Goal: Information Seeking & Learning: Learn about a topic

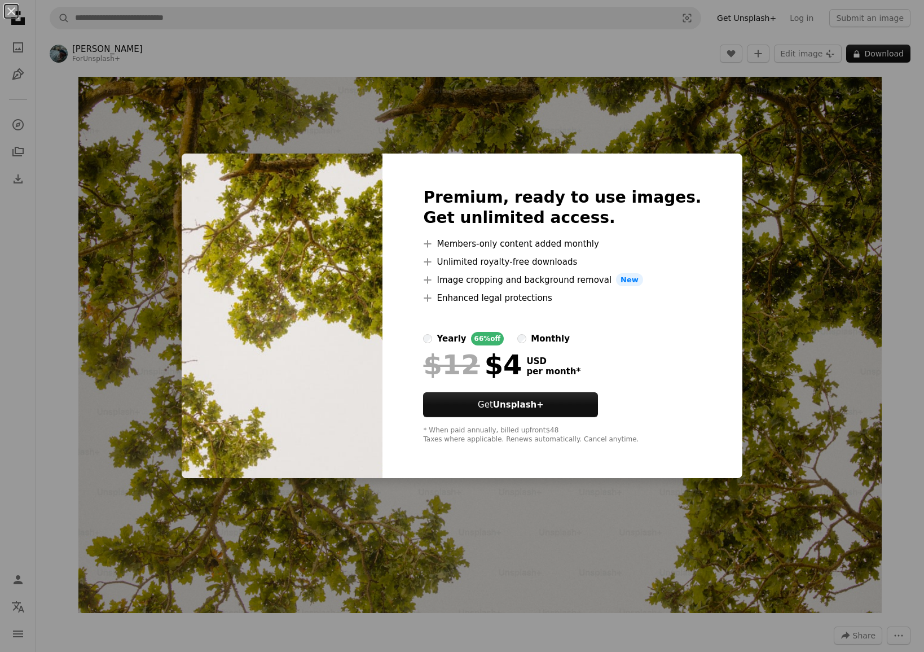
click at [780, 195] on div "An X shape Premium, ready to use images. Get unlimited access. A plus sign Memb…" at bounding box center [462, 326] width 924 height 652
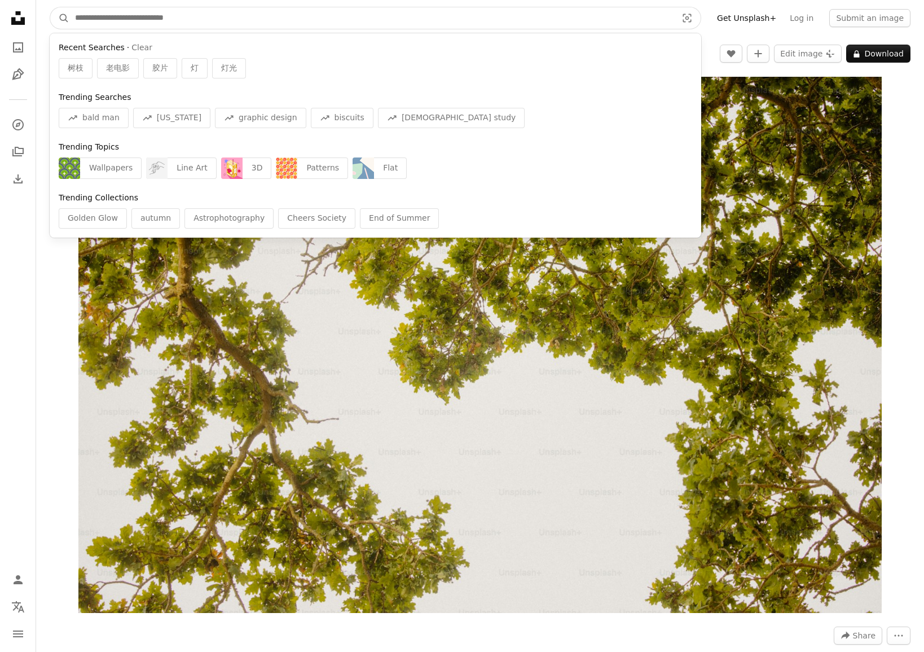
click at [153, 21] on input "Find visuals sitewide" at bounding box center [371, 17] width 604 height 21
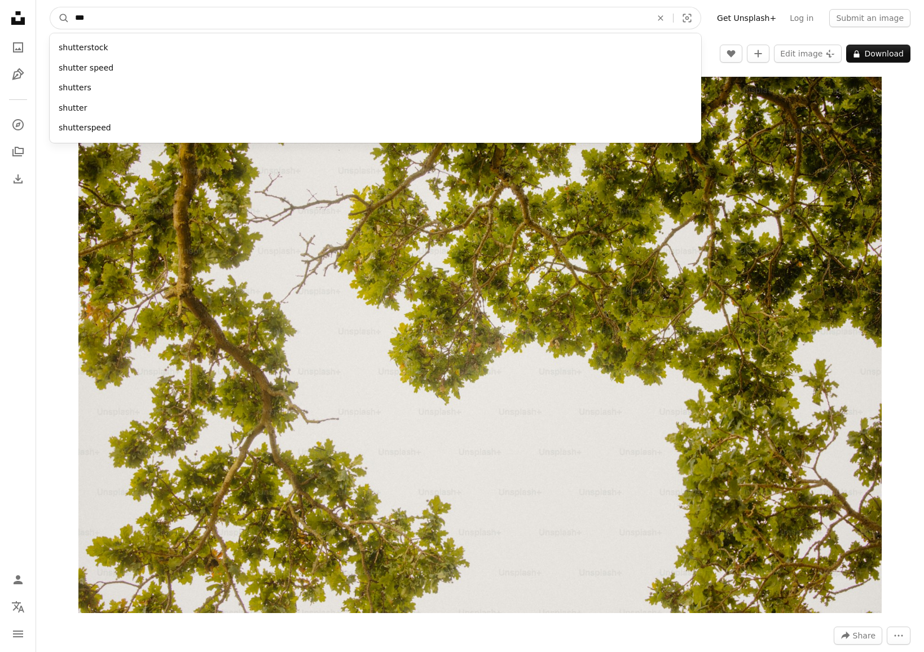
type input "*"
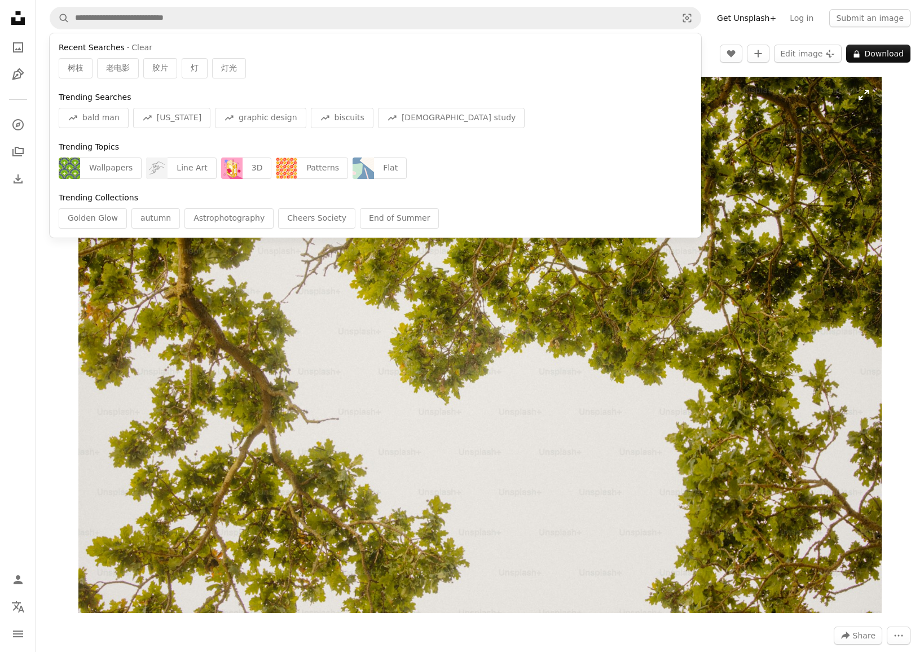
drag, startPoint x: 901, startPoint y: 109, endPoint x: 501, endPoint y: 91, distance: 399.9
click at [900, 108] on div "Zoom in" at bounding box center [480, 344] width 888 height 547
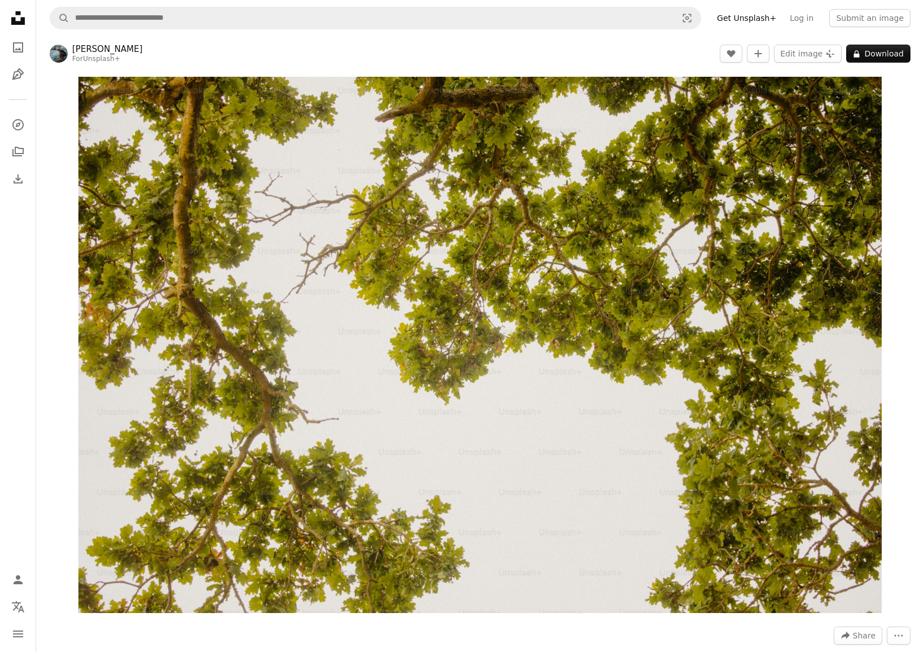
click at [12, 18] on icon at bounding box center [18, 18] width 14 height 14
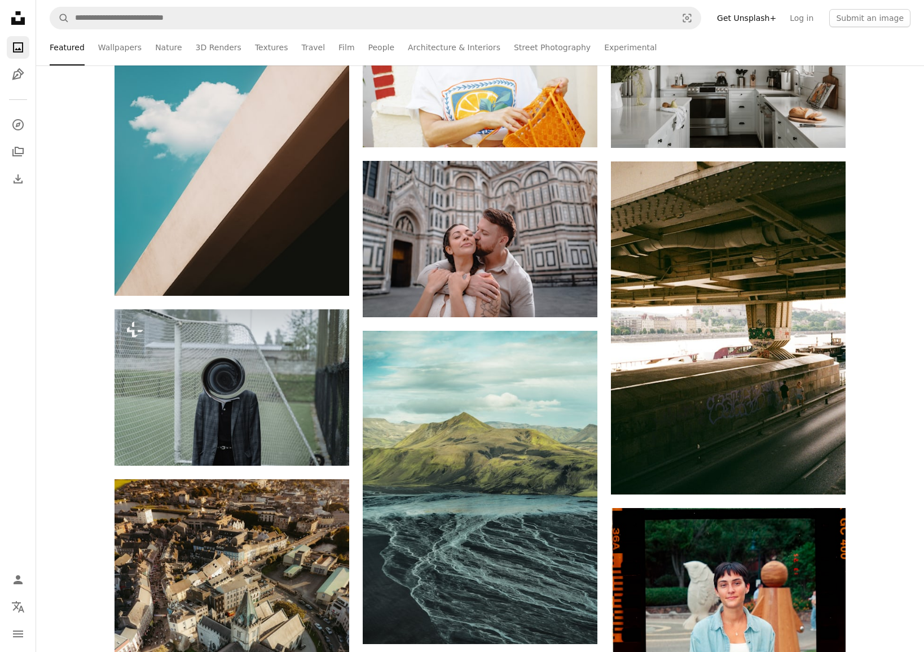
scroll to position [2713, 0]
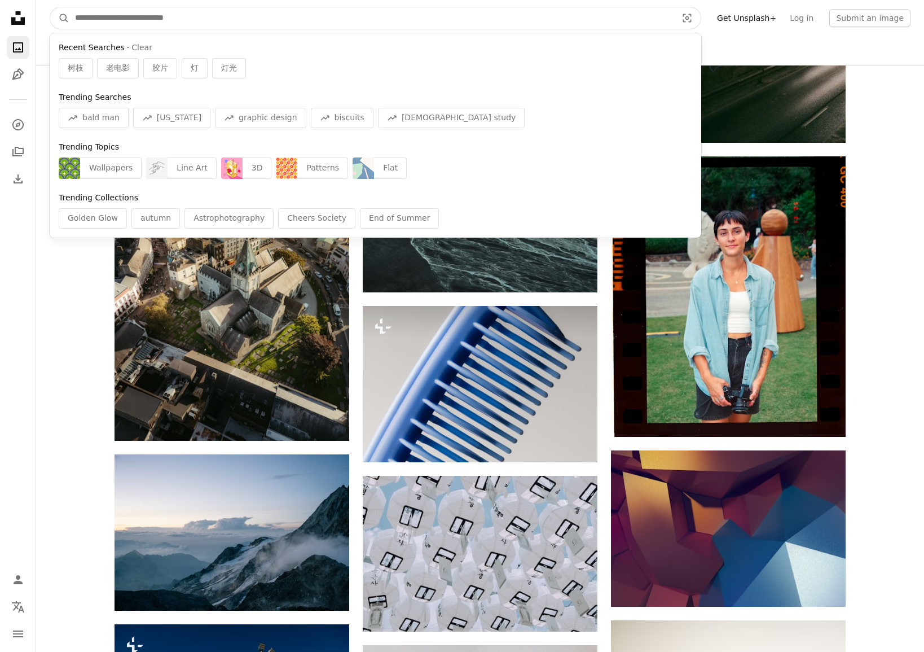
click at [281, 20] on input "Find visuals sitewide" at bounding box center [371, 17] width 604 height 21
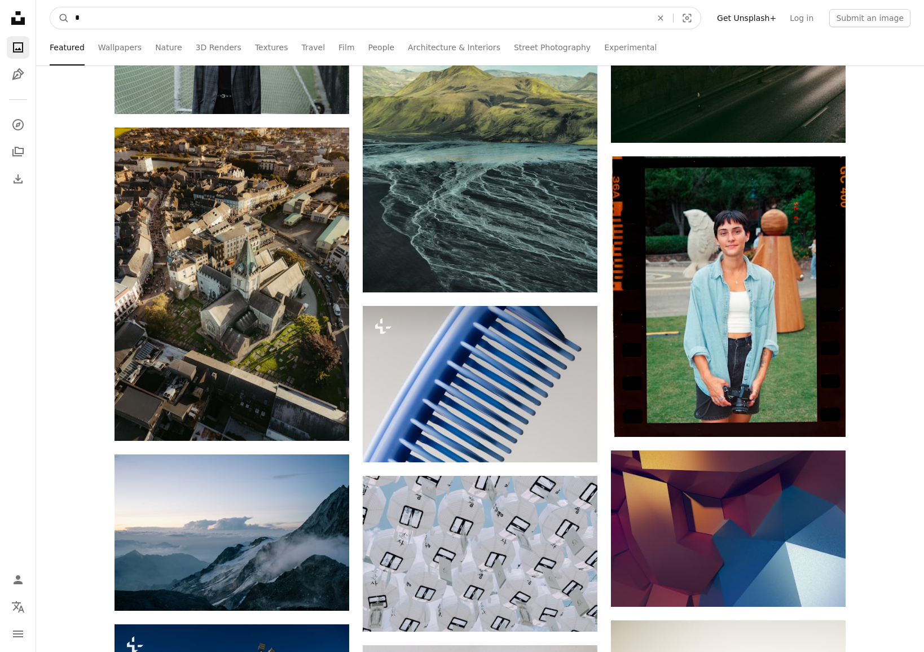
type input "*"
click at [60, 18] on button "A magnifying glass" at bounding box center [59, 17] width 19 height 21
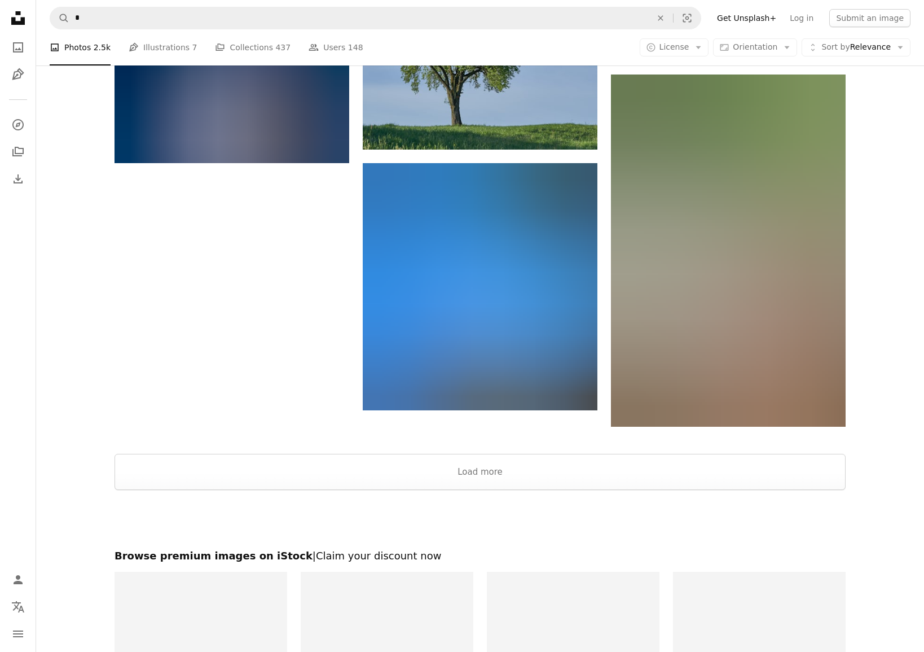
scroll to position [2230, 0]
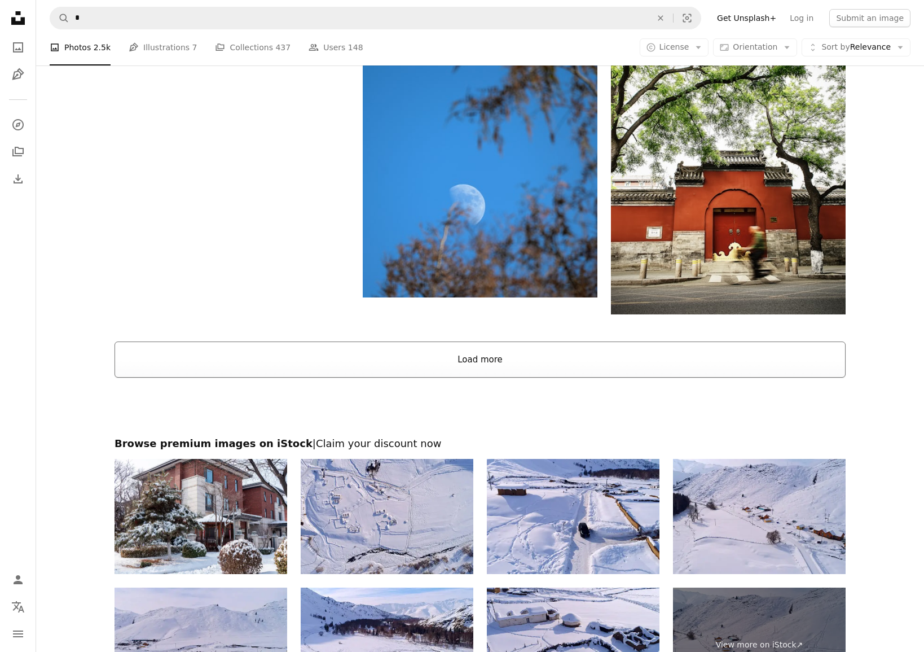
click at [510, 354] on button "Load more" at bounding box center [480, 359] width 731 height 36
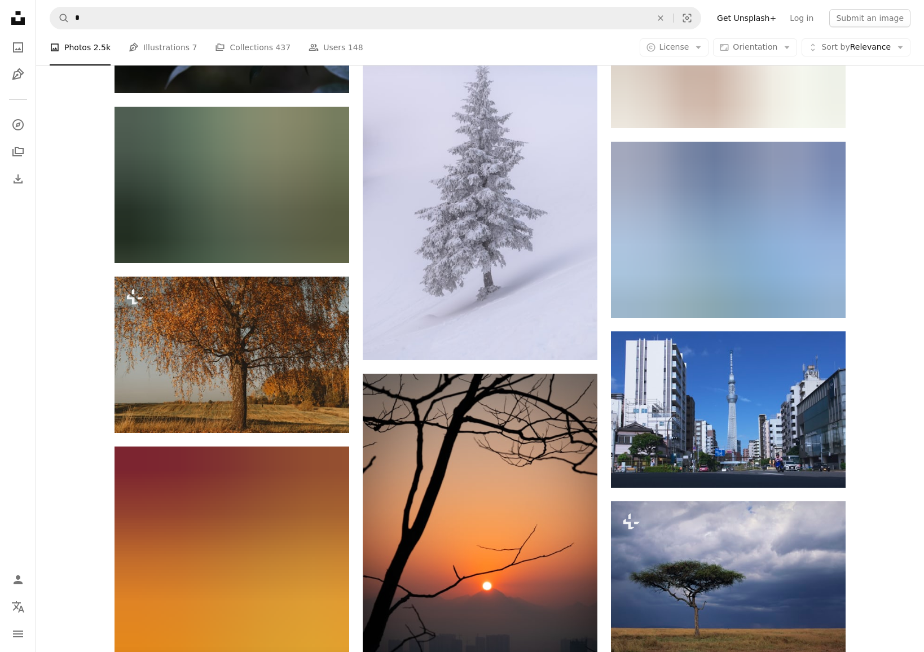
scroll to position [5184, 0]
